Goal: Task Accomplishment & Management: Manage account settings

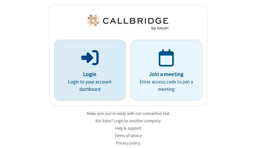
click at [87, 74] on p "Login" at bounding box center [90, 74] width 54 height 8
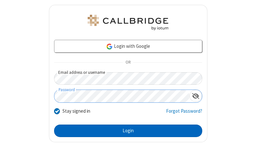
click at [126, 130] on button "Login" at bounding box center [128, 130] width 148 height 13
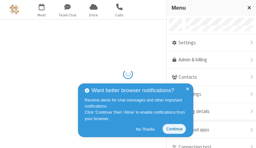
click at [209, 60] on link "Admin & billing" at bounding box center [211, 59] width 89 height 17
